Goal: Transaction & Acquisition: Purchase product/service

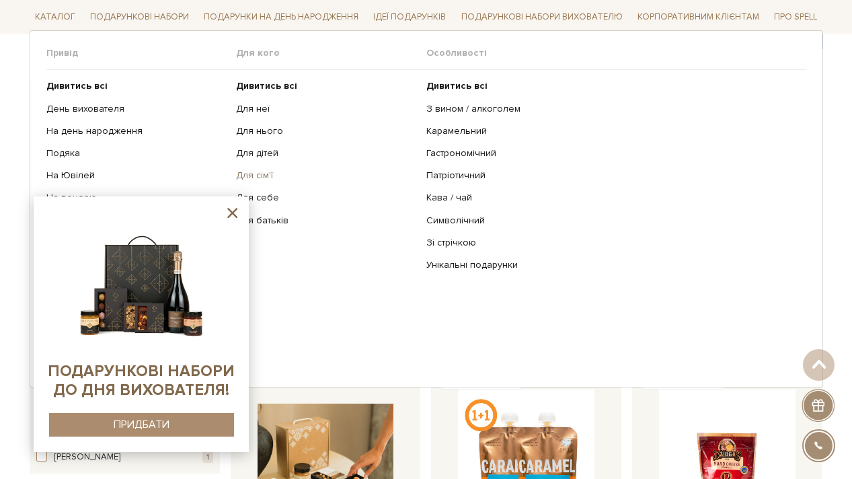
scroll to position [177, 0]
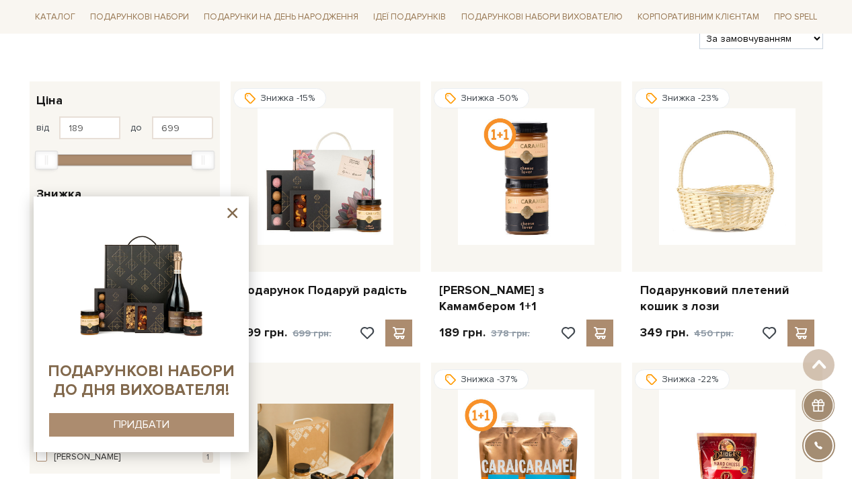
click at [13, 177] on div "Головна Вся продукція SALE SALE Фільтри За замовчуванням За Ціною (зростання) З…" at bounding box center [426, 302] width 852 height 661
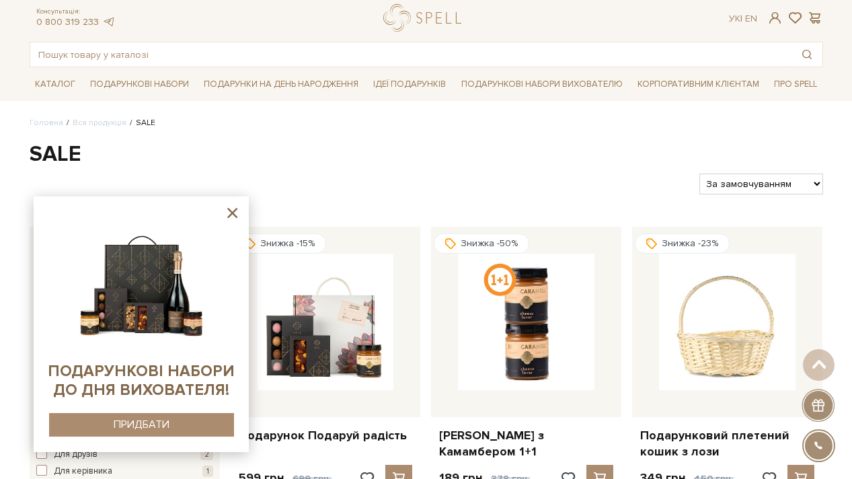
scroll to position [0, 0]
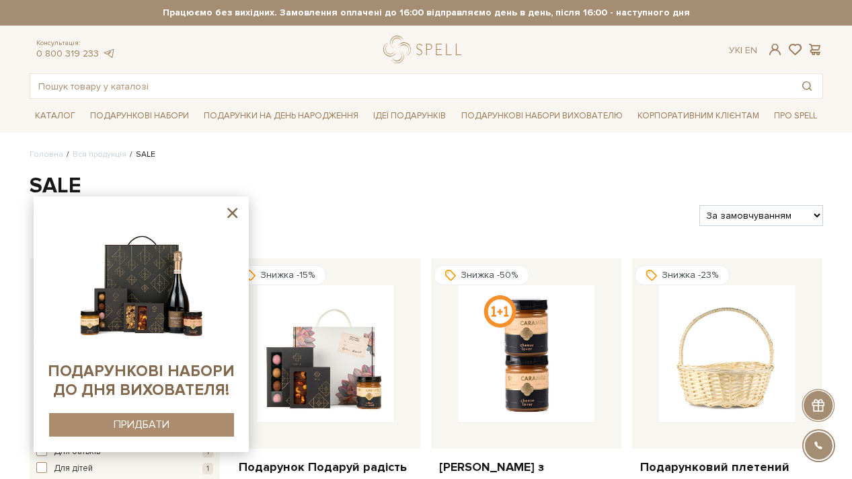
click at [263, 72] on div "Консультація: 0 800 319 233 Ук | En | #Колекція до Дня Народження #подарунок #н…" at bounding box center [426, 67] width 809 height 63
click at [266, 83] on input "text" at bounding box center [410, 86] width 761 height 24
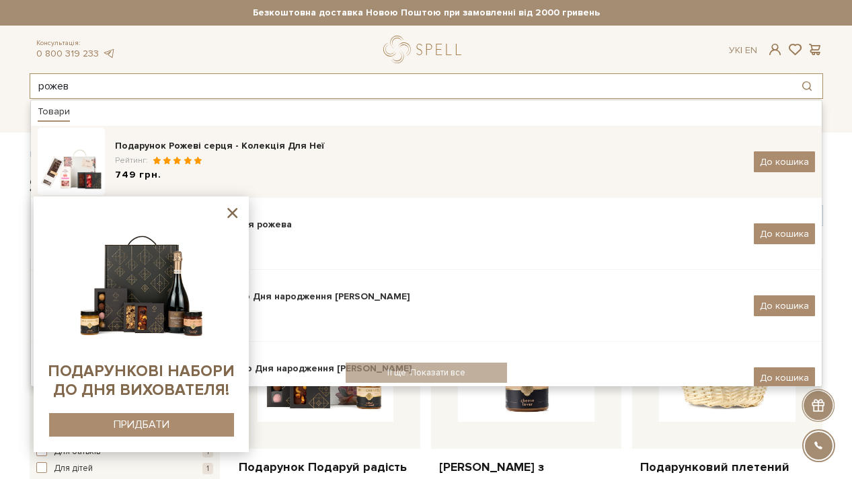
type input "рожев"
click at [177, 178] on div "749 грн." at bounding box center [429, 175] width 628 height 14
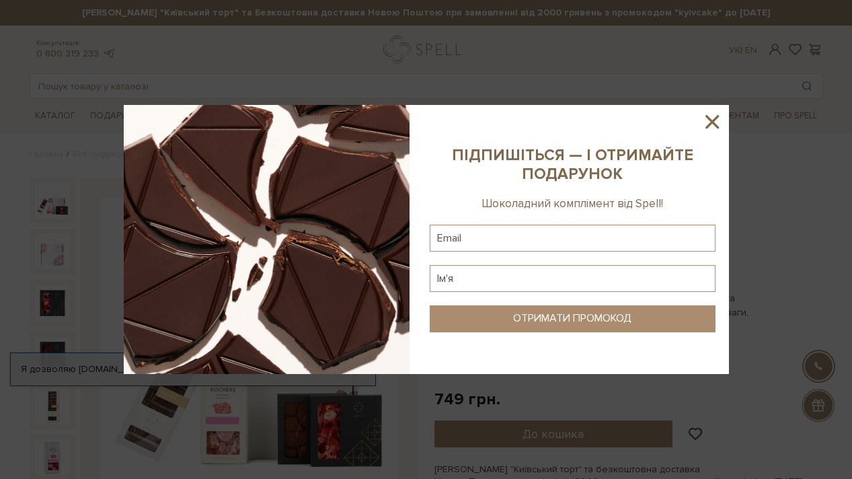
click at [716, 122] on icon at bounding box center [711, 121] width 23 height 23
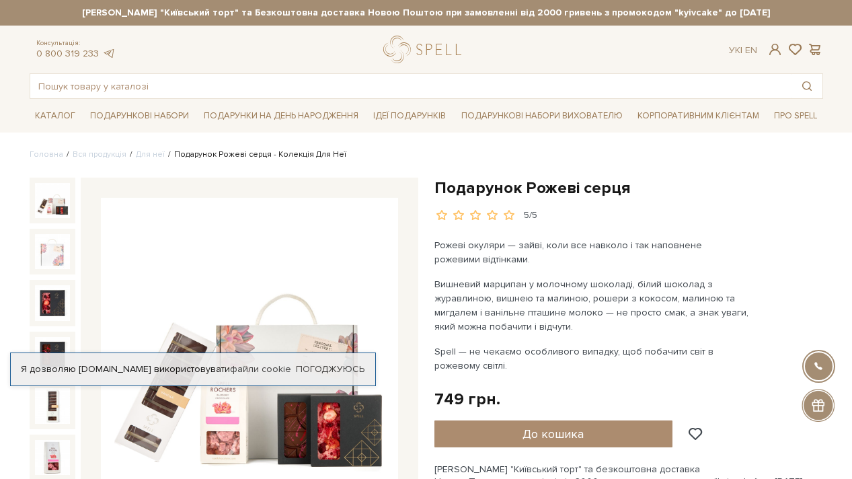
click at [564, 67] on div "Консультація: 0 800 319 233 Ук | En | #печиво #набір цукерок #Колекція до Дня Н…" at bounding box center [426, 67] width 809 height 63
click at [557, 84] on input "text" at bounding box center [410, 86] width 761 height 24
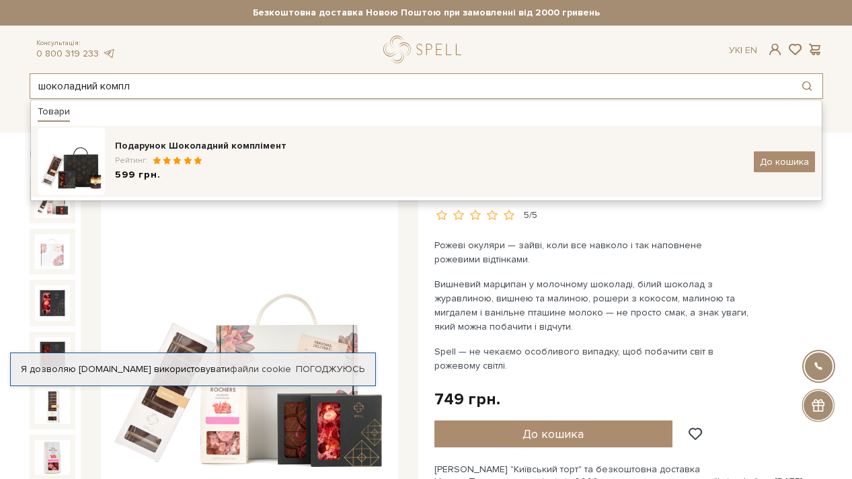
type input "шоколадний компл"
click at [384, 160] on div "Рейтинг:" at bounding box center [429, 160] width 628 height 11
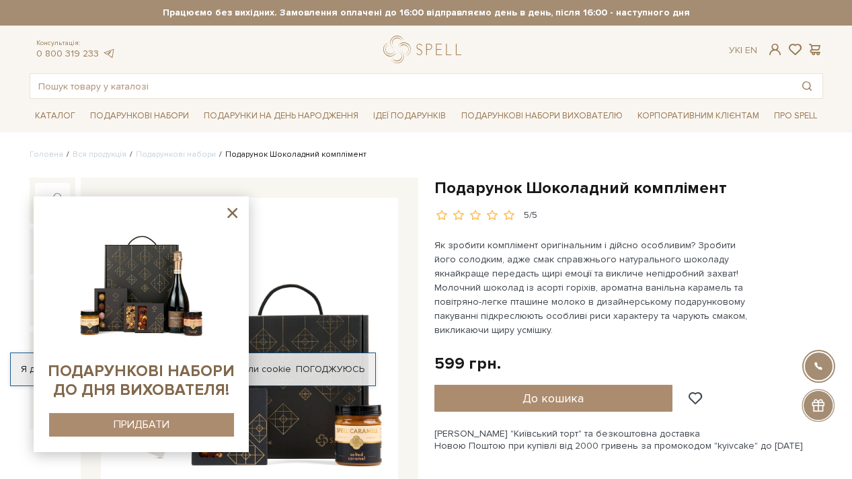
click at [233, 210] on icon at bounding box center [232, 212] width 17 height 17
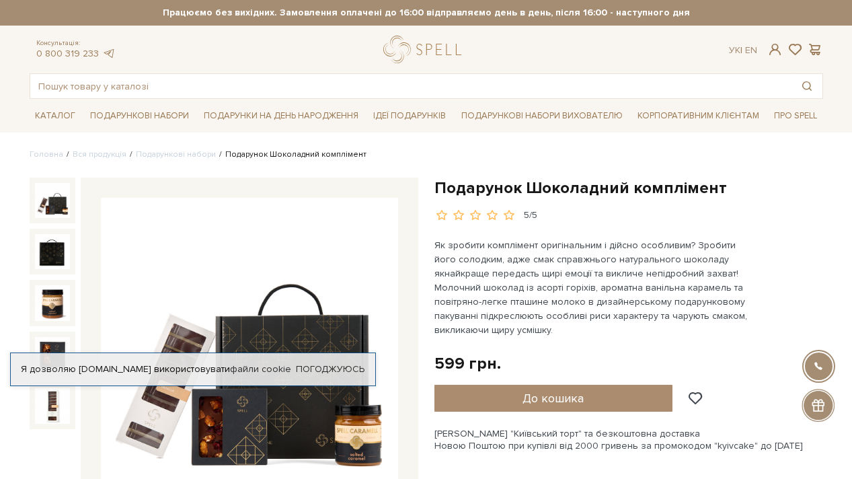
click at [216, 154] on li "Подарунок Шоколадний комплімент" at bounding box center [291, 155] width 151 height 12
click at [205, 152] on link "Подарункові набори" at bounding box center [176, 154] width 80 height 10
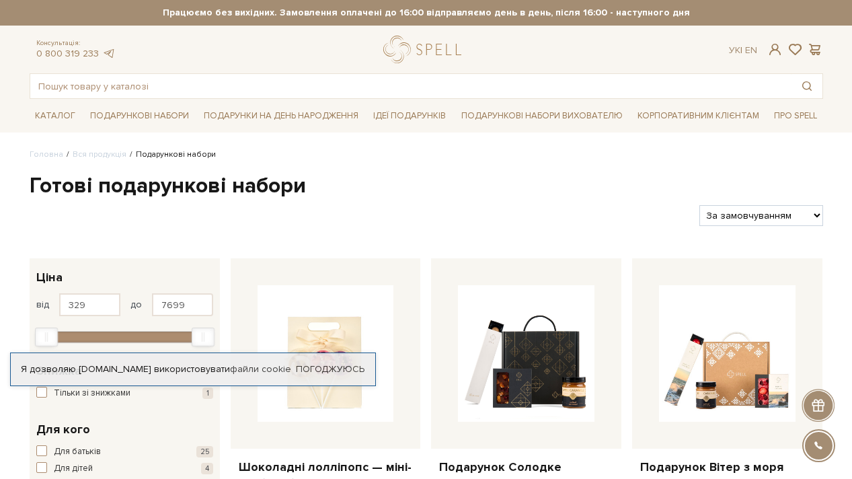
click at [806, 221] on select "За замовчуванням За Ціною (зростання) За Ціною (зменшення) Новинки За популярні…" at bounding box center [760, 215] width 123 height 21
select select "[URL][DOMAIN_NAME]"
click at [699, 205] on select "За замовчуванням За Ціною (зростання) За Ціною (зменшення) Новинки За популярні…" at bounding box center [760, 215] width 123 height 21
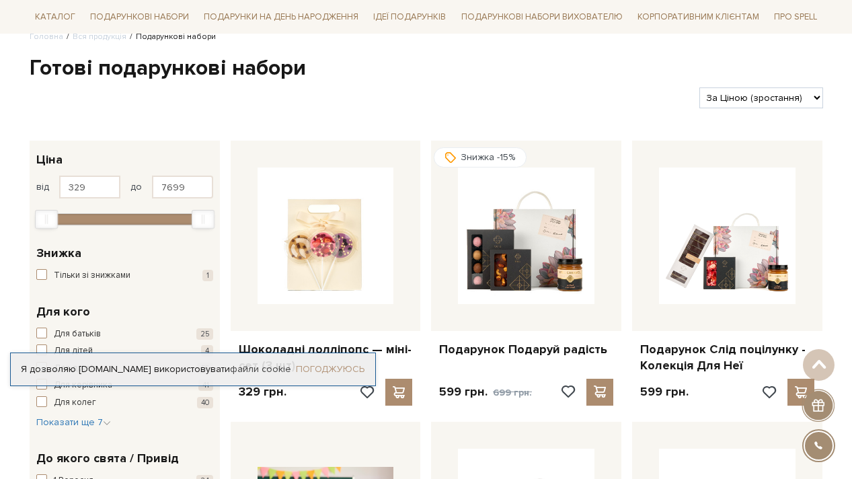
click at [348, 369] on link "Погоджуюсь" at bounding box center [330, 369] width 69 height 12
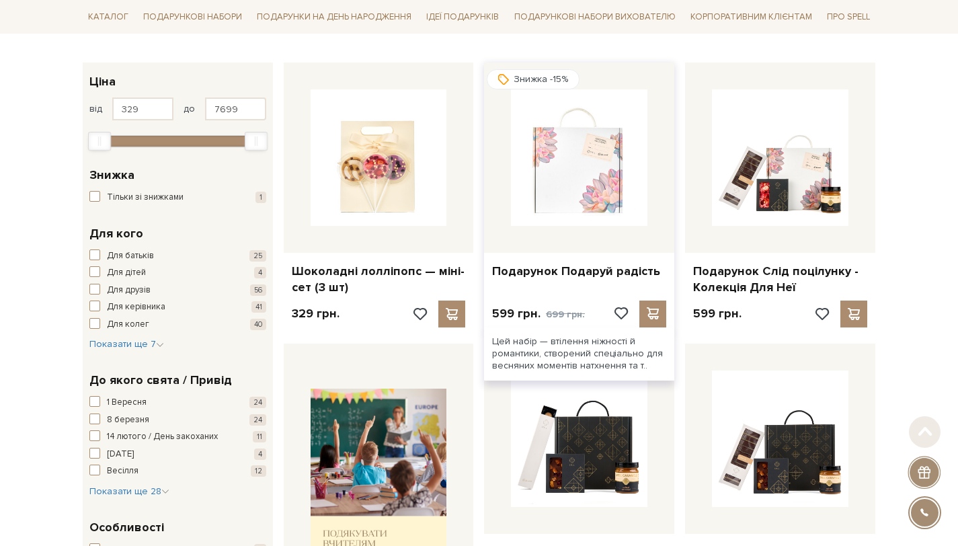
scroll to position [196, 0]
